Goal: Information Seeking & Learning: Learn about a topic

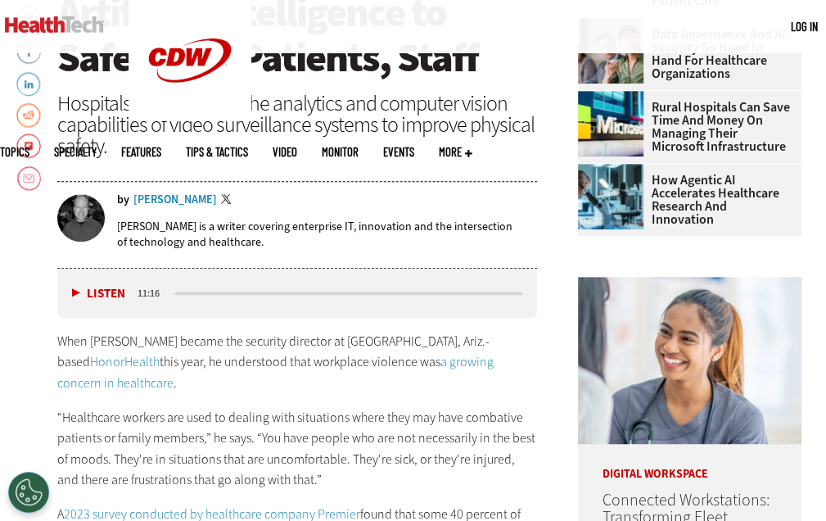
scroll to position [409, 0]
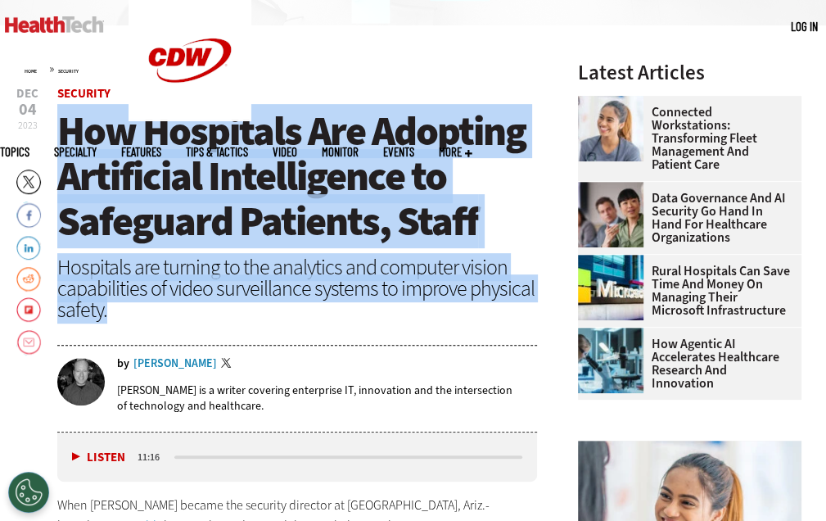
drag, startPoint x: 56, startPoint y: 134, endPoint x: 247, endPoint y: 304, distance: 255.1
click at [247, 304] on header "[DATE] Twitter Facebook LinkedIn Reddit Flipboard Email Security How Hospitals …" at bounding box center [297, 260] width 480 height 345
copy header "How Hospitals Are Adopting Artificial Intelligence to Safeguard Patients, Staff…"
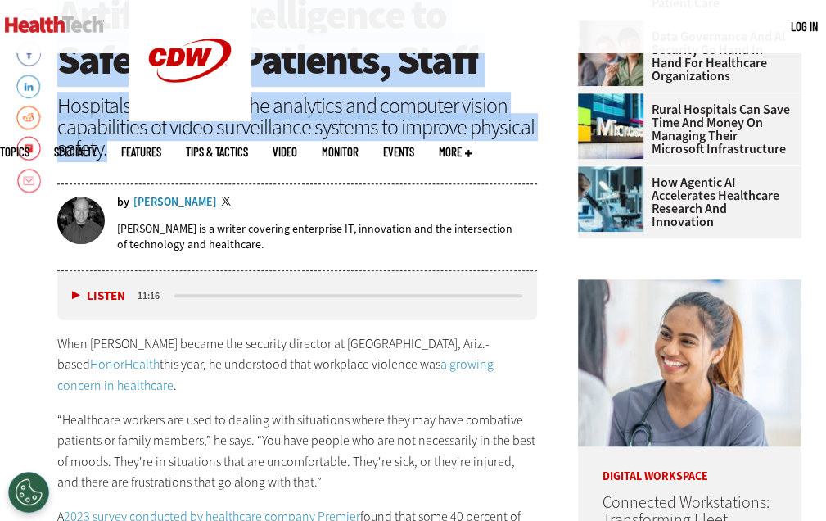
scroll to position [573, 0]
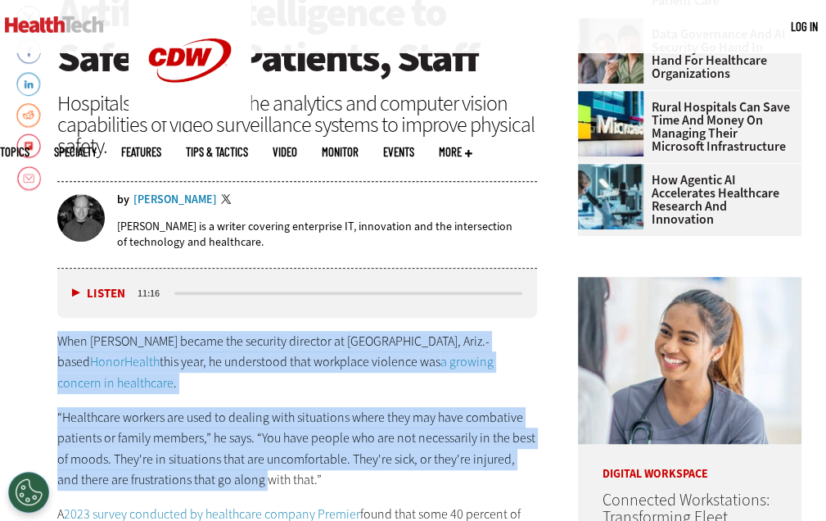
drag, startPoint x: 56, startPoint y: 331, endPoint x: 243, endPoint y: 462, distance: 228.2
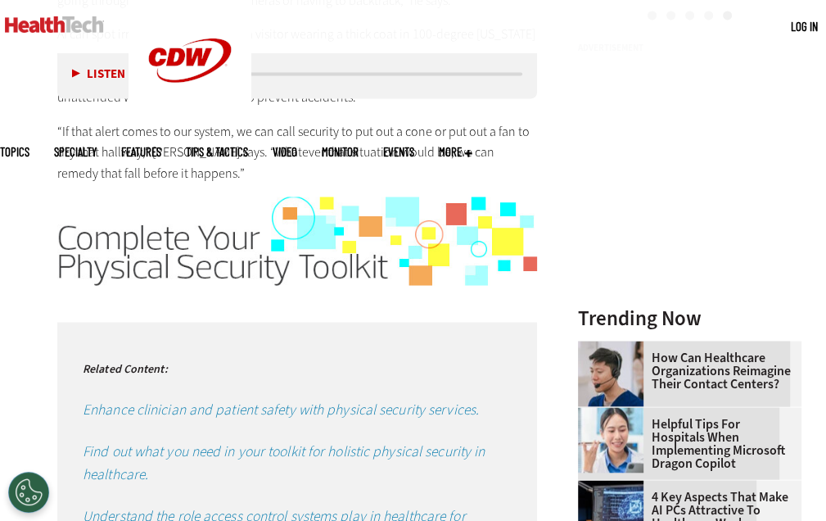
scroll to position [1882, 0]
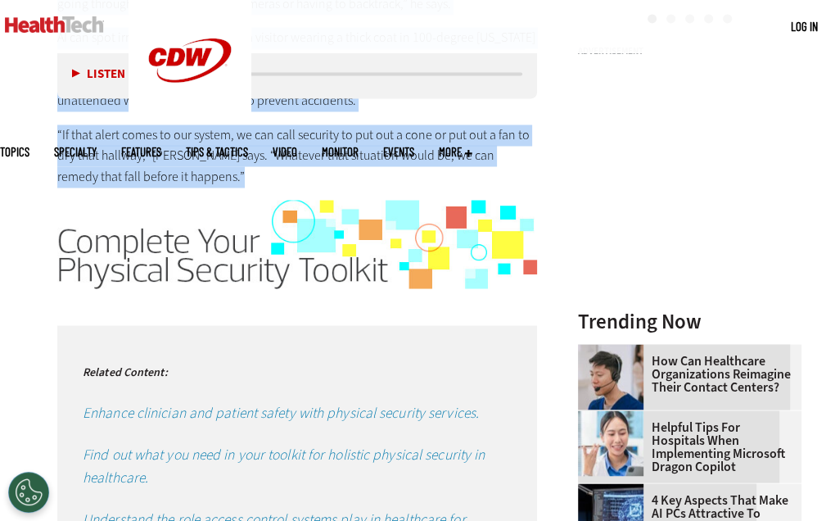
copy div "Lore Ipsumd Sitam consec adi elitsedd eiusmodt in Utlaboreet, Dolo.-magna Aliqu…"
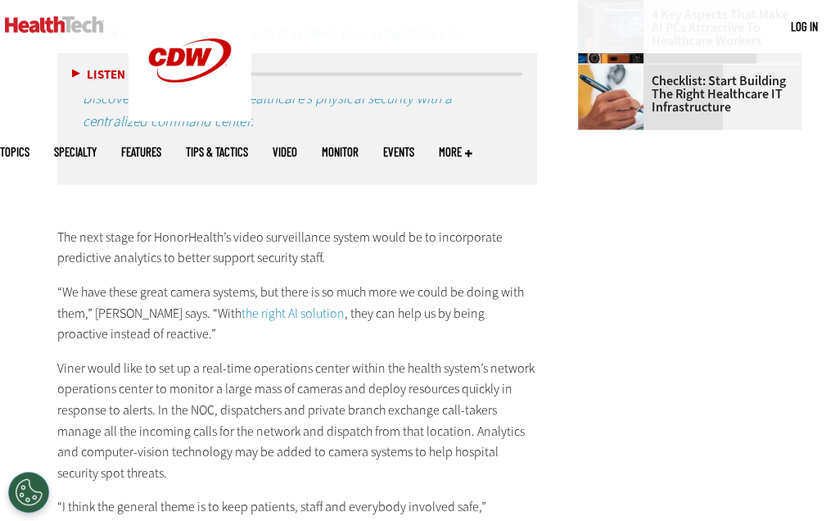
scroll to position [2373, 0]
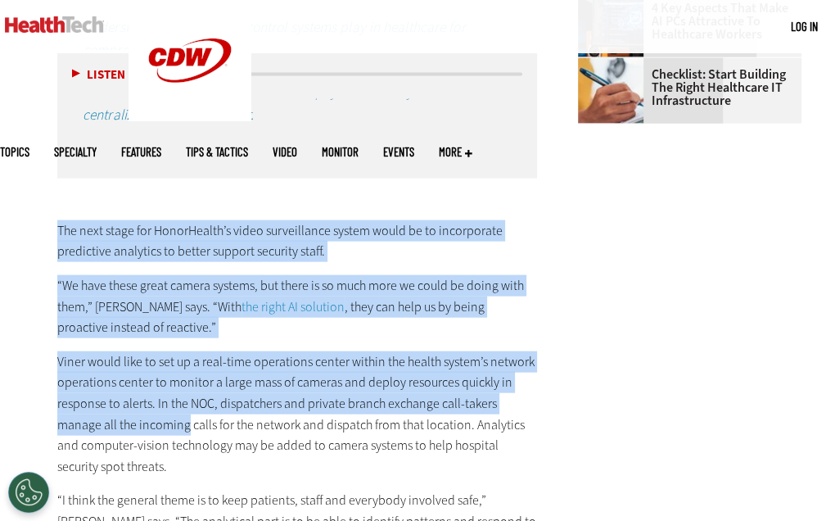
drag, startPoint x: 55, startPoint y: 211, endPoint x: 187, endPoint y: 395, distance: 226.9
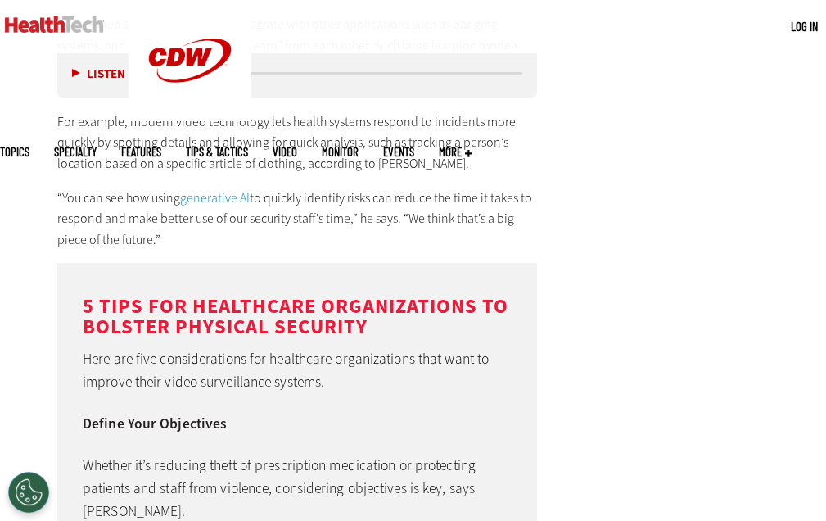
scroll to position [4501, 0]
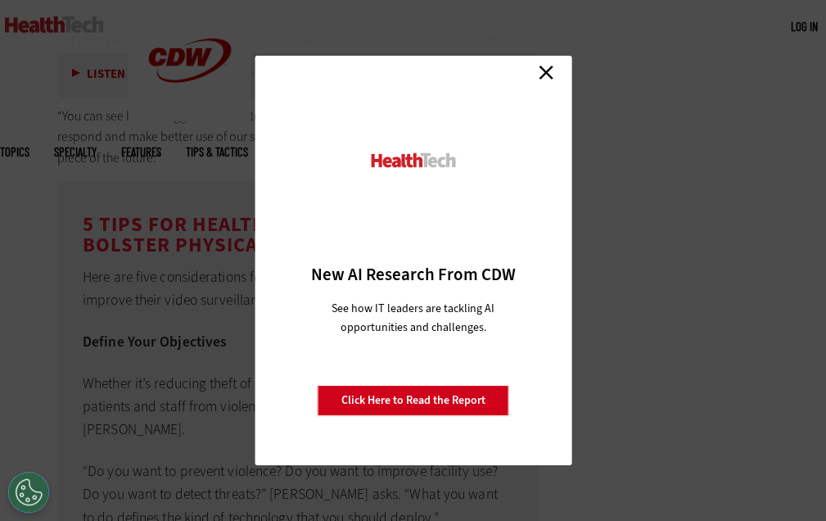
click at [555, 74] on link "Close" at bounding box center [546, 72] width 25 height 25
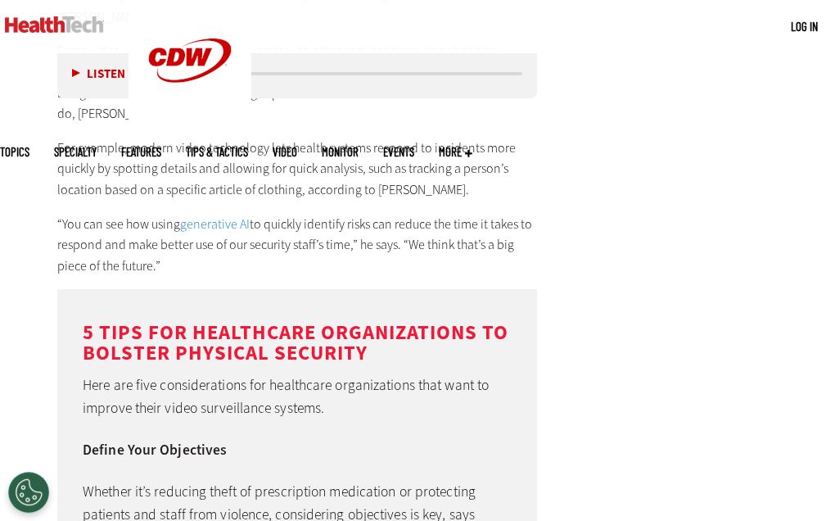
scroll to position [4256, 0]
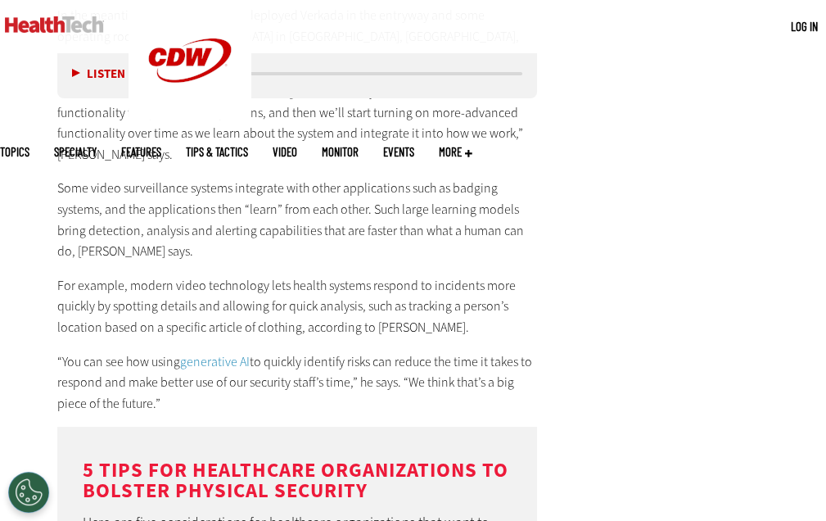
click at [188, 362] on p "“You can see how using generative AI to quickly identify risks can reduce the t…" at bounding box center [297, 382] width 480 height 63
copy div "Lor ipsu dolor sit AmetcOnsect’a elits doeiusmodtem incidi utlab et do magnaali…"
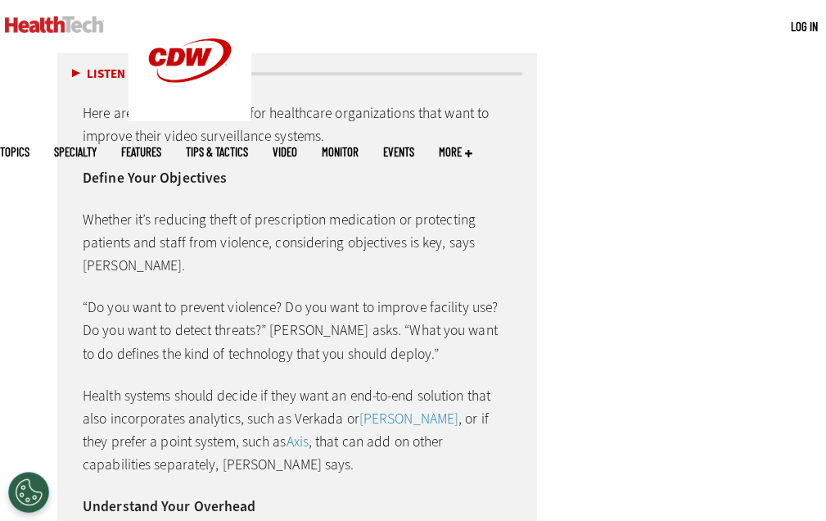
scroll to position [4992, 0]
